Goal: Transaction & Acquisition: Purchase product/service

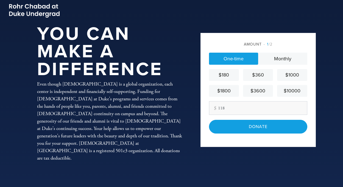
type input "118"
click at [218, 141] on div "Amount 1 /2 One-time Monthly $180 $360 $1000 $1800 $3600 $10000 Other Amount 11…" at bounding box center [257, 90] width 115 height 114
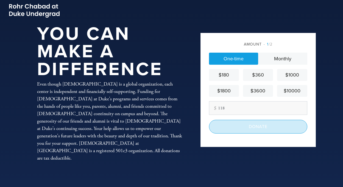
click at [233, 127] on input "Donate" at bounding box center [258, 127] width 98 height 14
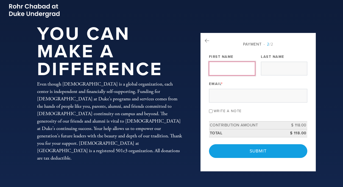
click at [217, 65] on input "First Name" at bounding box center [232, 69] width 46 height 14
type input "[PERSON_NAME]"
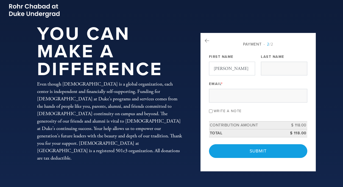
type input "Perlove [PERSON_NAME]"
type input "[EMAIL_ADDRESS][DOMAIN_NAME]"
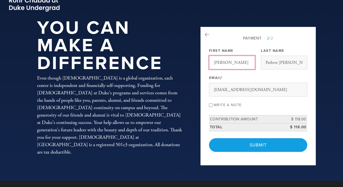
scroll to position [7, 0]
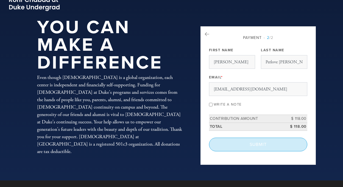
click at [263, 144] on input "Submit" at bounding box center [258, 145] width 98 height 14
